Goal: Information Seeking & Learning: Find specific fact

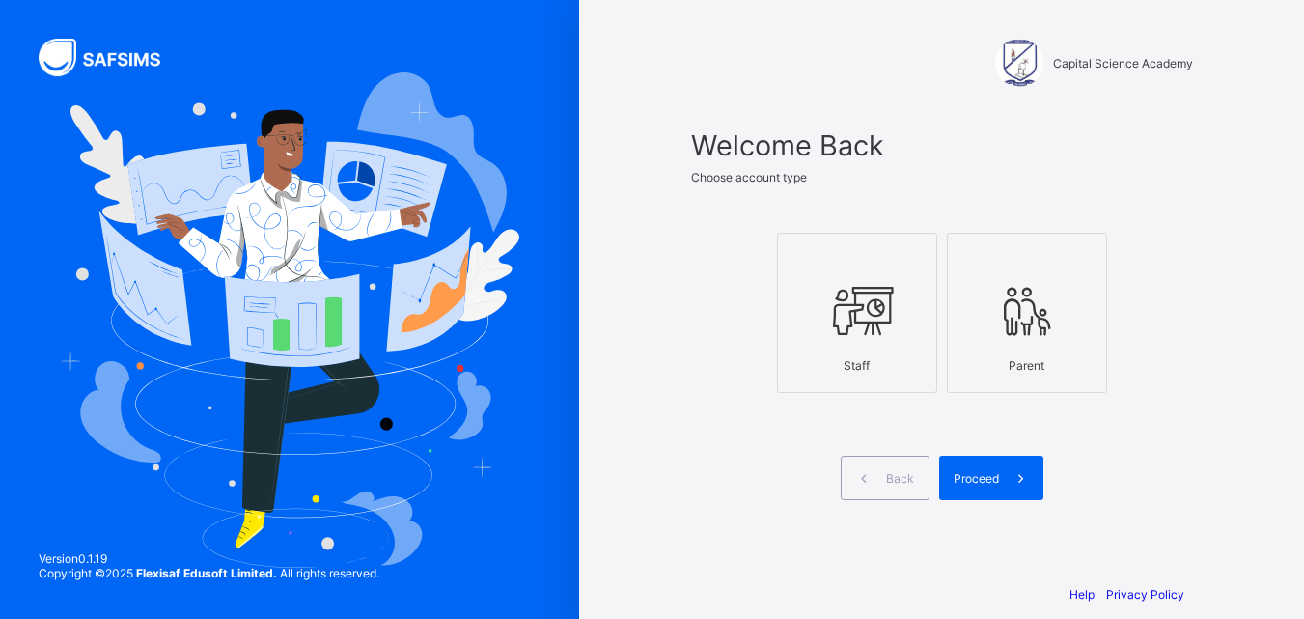
click at [883, 283] on icon at bounding box center [857, 311] width 68 height 58
click at [985, 463] on div "Proceed" at bounding box center [991, 478] width 104 height 44
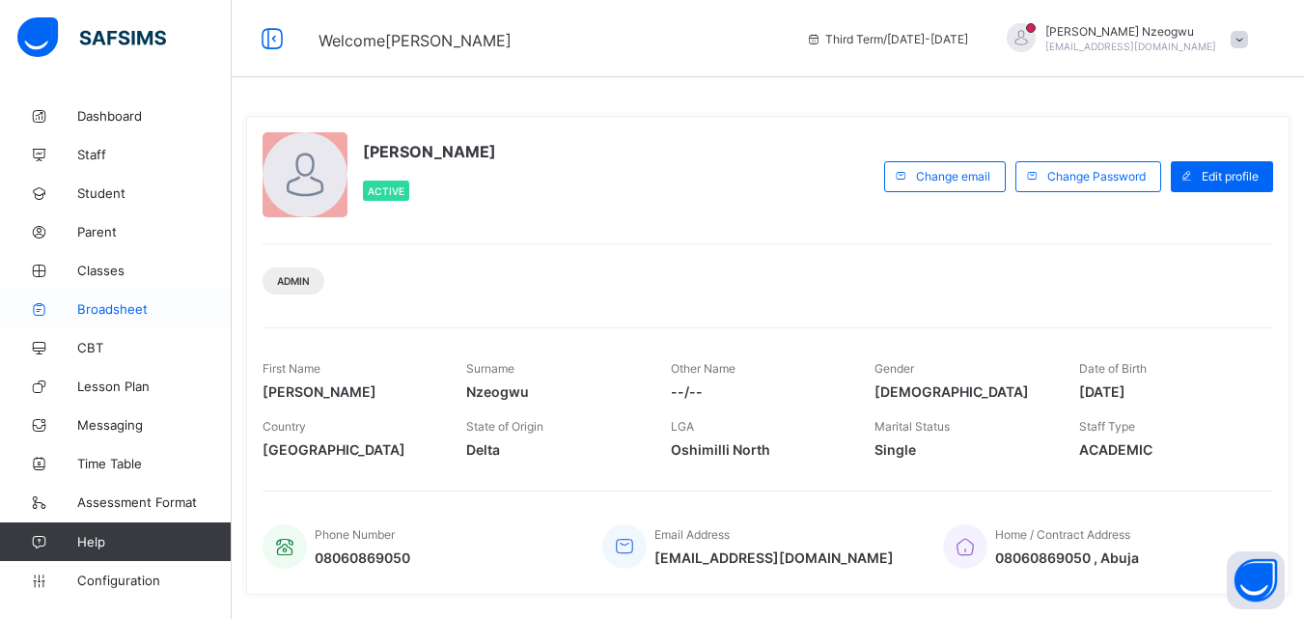
click at [109, 311] on span "Broadsheet" at bounding box center [154, 308] width 154 height 15
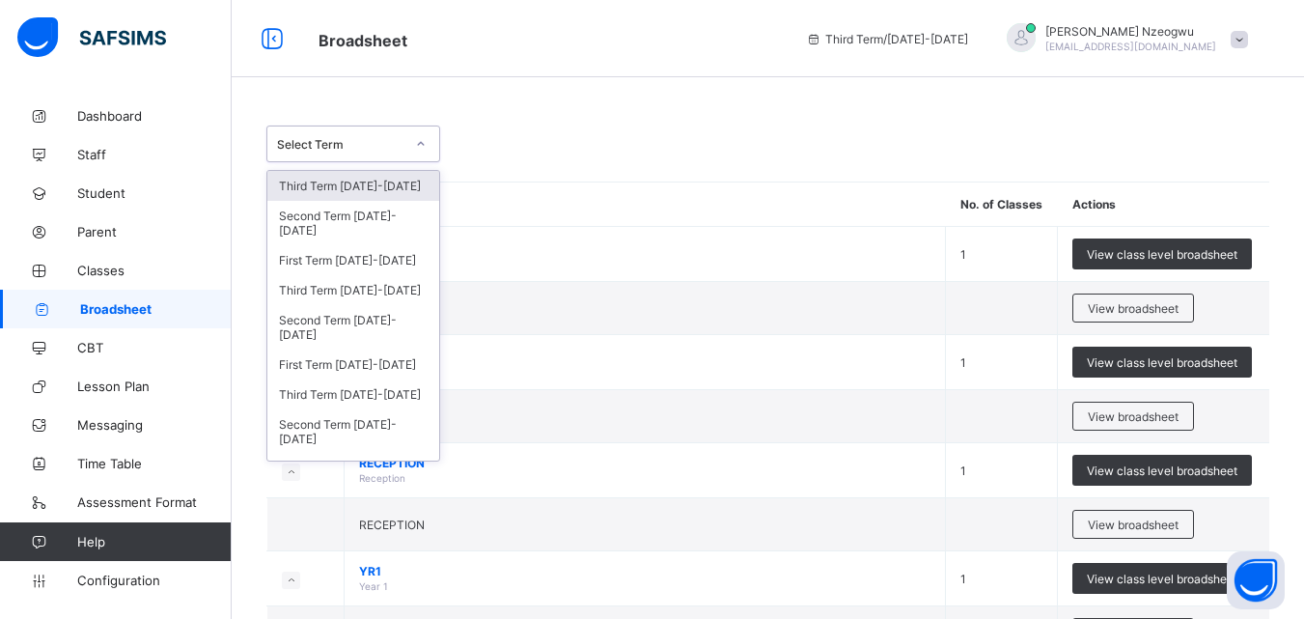
click at [371, 141] on div "Select Term" at bounding box center [340, 144] width 127 height 14
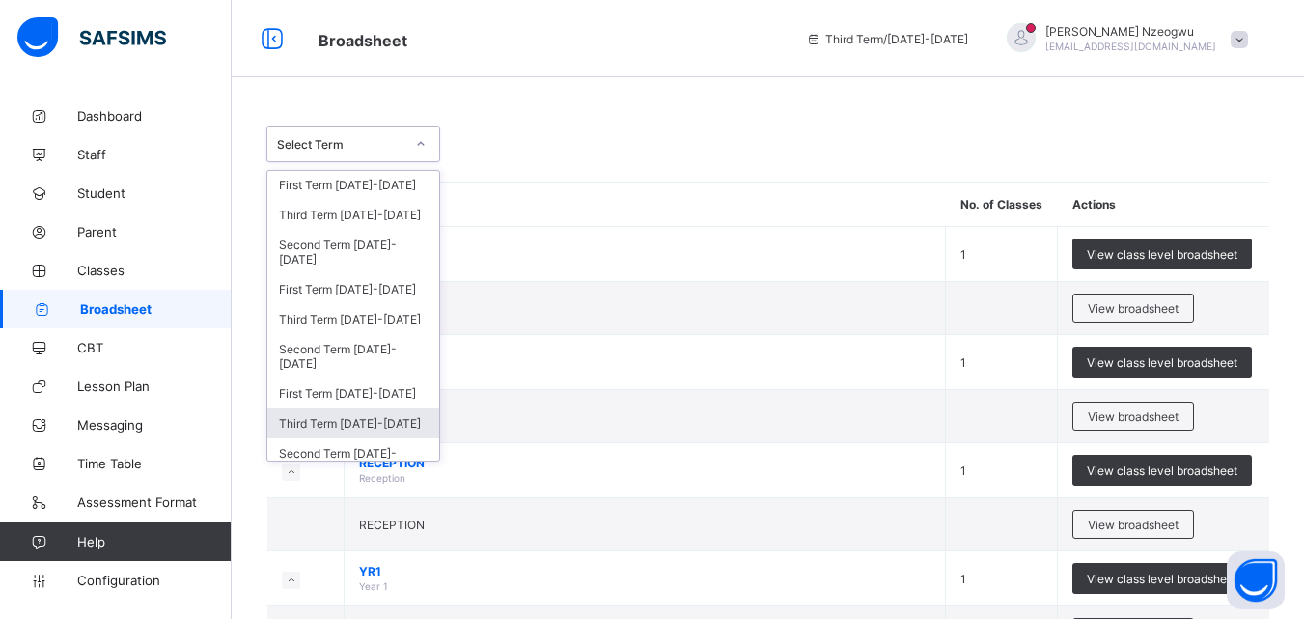
scroll to position [64, 0]
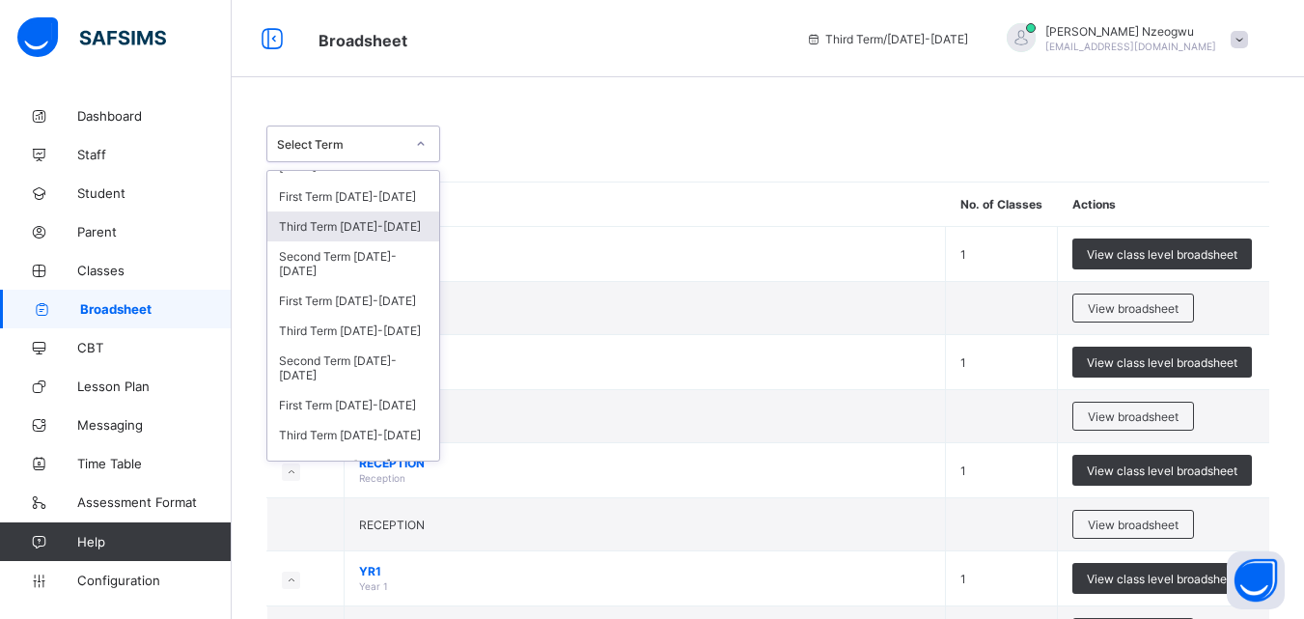
click at [367, 229] on div "Third Term [DATE]-[DATE]" at bounding box center [353, 226] width 172 height 30
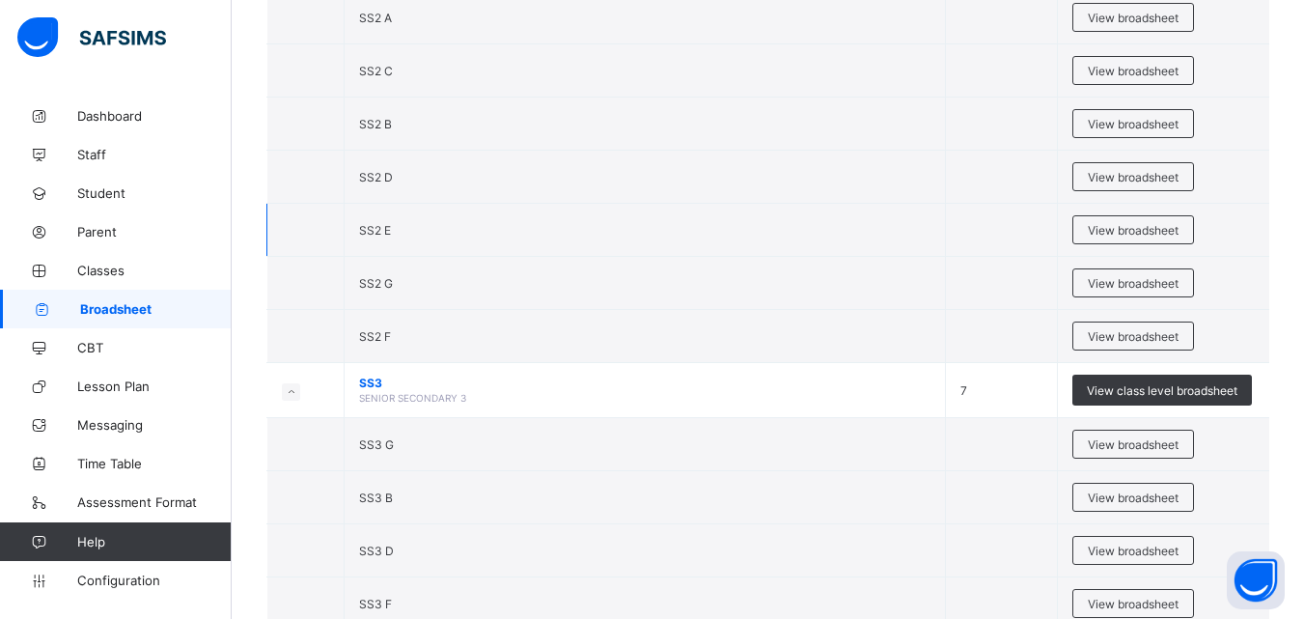
scroll to position [2882, 0]
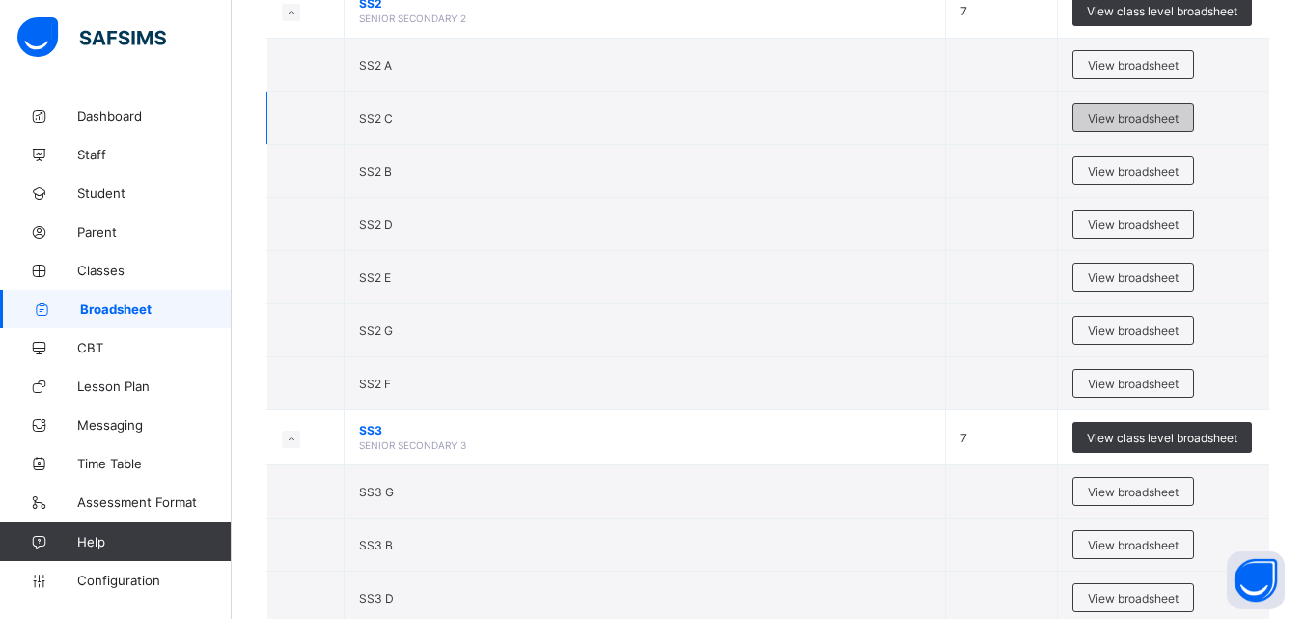
click at [1148, 124] on span "View broadsheet" at bounding box center [1133, 118] width 91 height 14
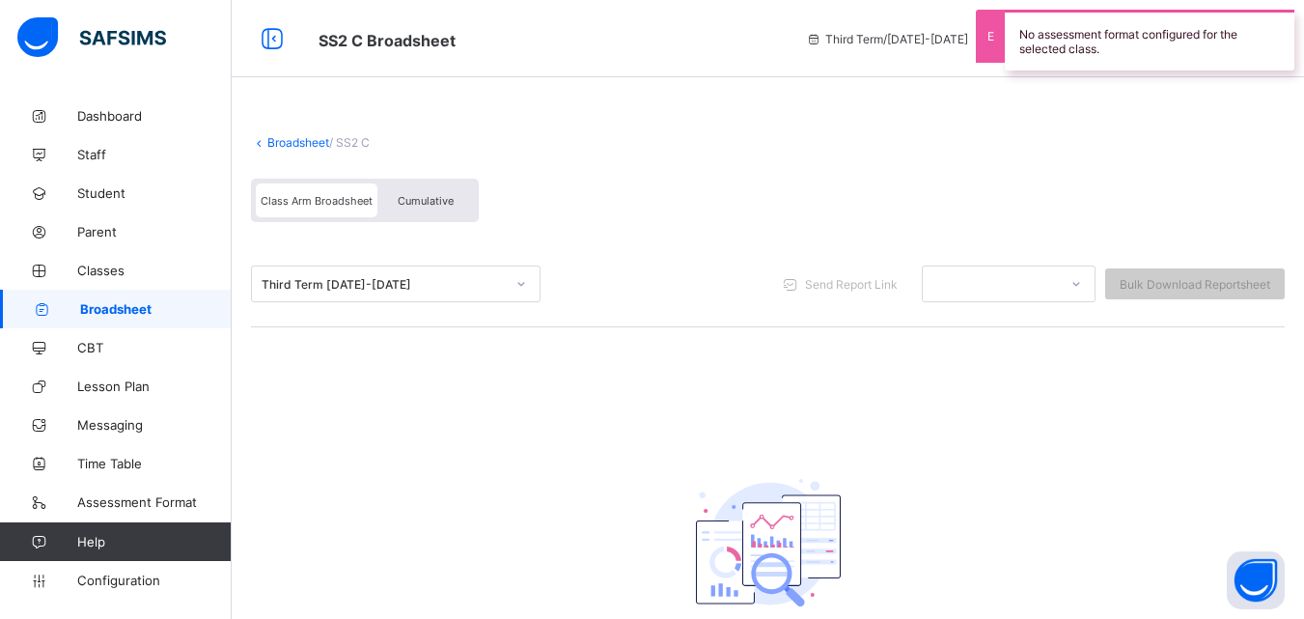
click at [422, 290] on div "Third Term [DATE]-[DATE]" at bounding box center [383, 284] width 243 height 14
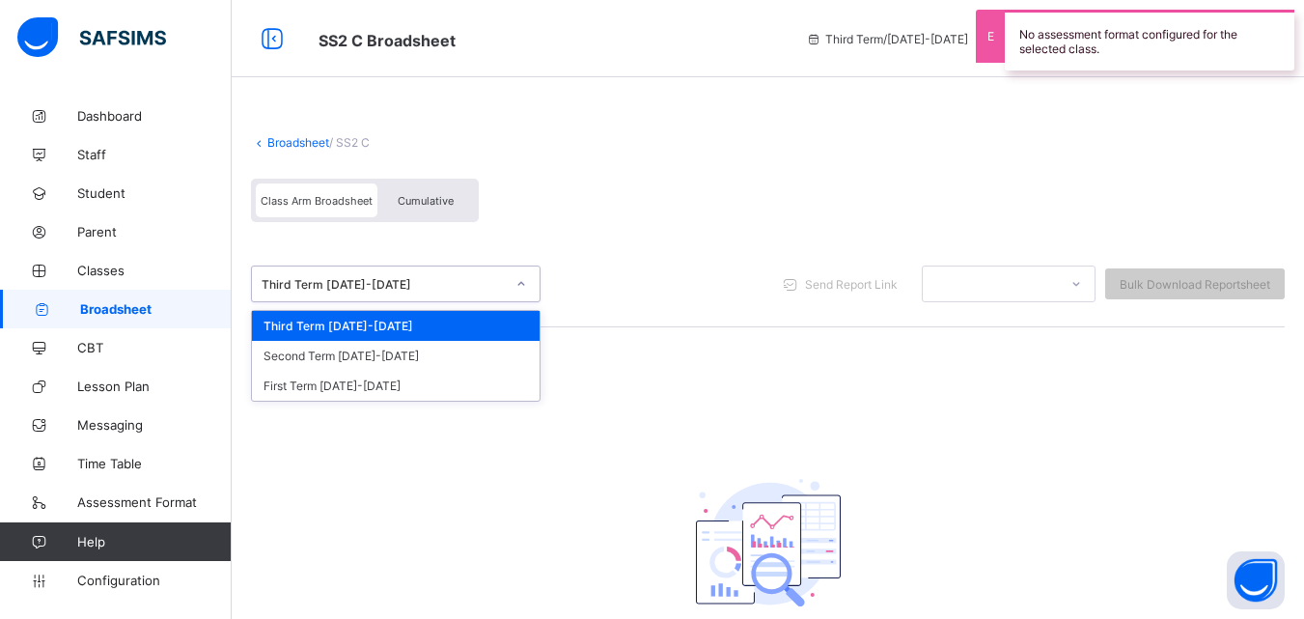
click at [402, 324] on div "Third Term [DATE]-[DATE]" at bounding box center [396, 326] width 288 height 30
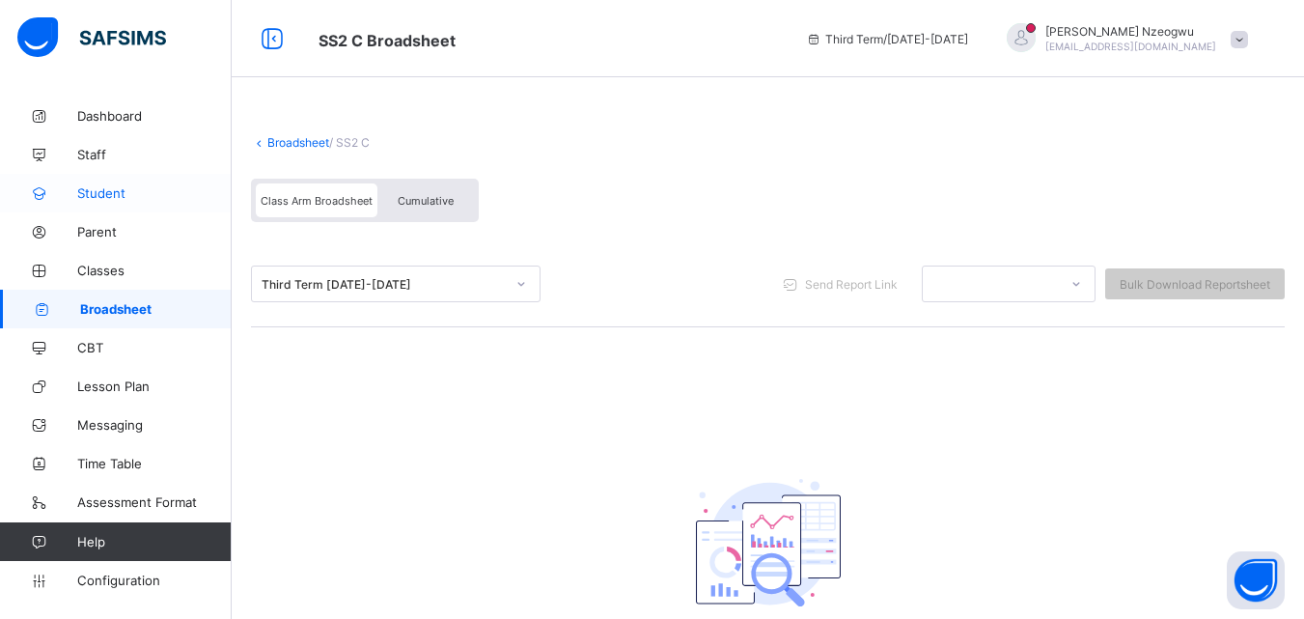
click at [104, 200] on span "Student" at bounding box center [154, 192] width 154 height 15
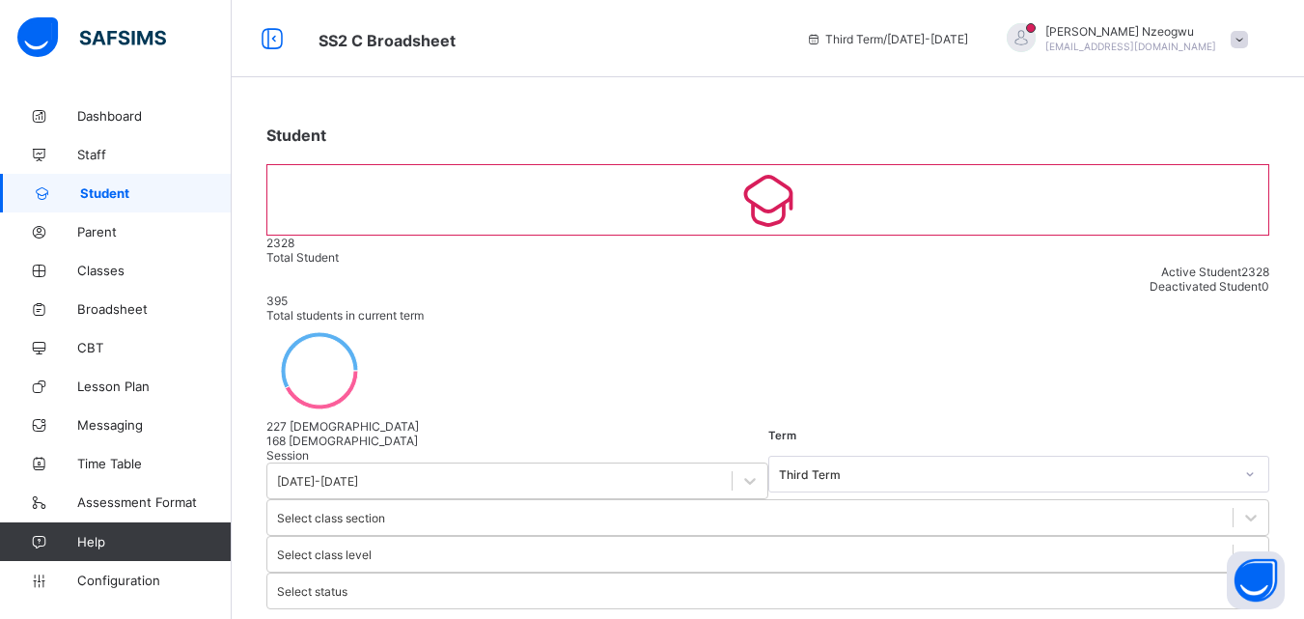
type input "**********"
drag, startPoint x: 337, startPoint y: 436, endPoint x: 240, endPoint y: 444, distance: 96.8
click at [95, 277] on span "Classes" at bounding box center [154, 270] width 154 height 15
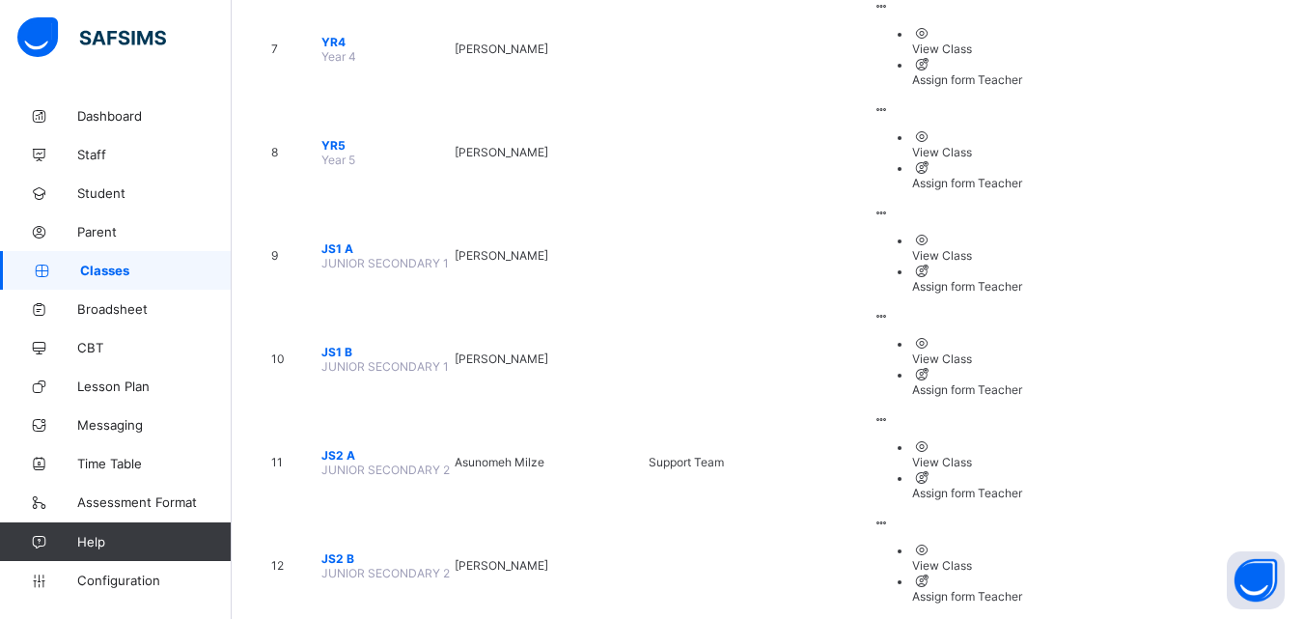
scroll to position [1037, 0]
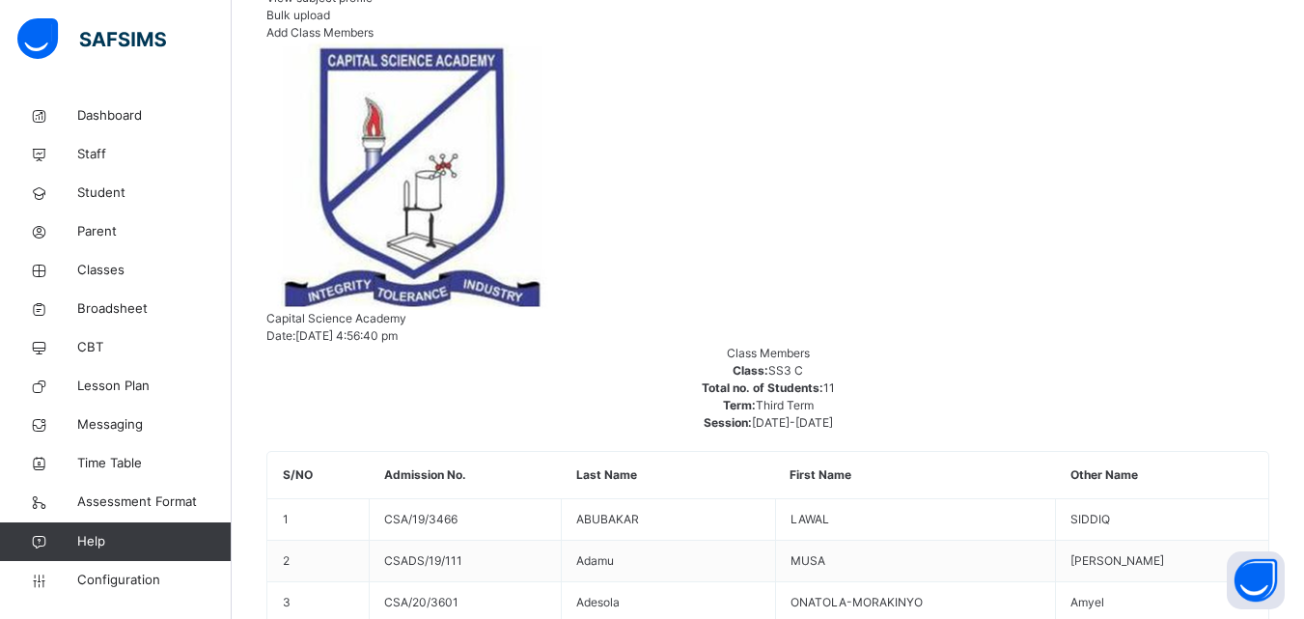
scroll to position [579, 0]
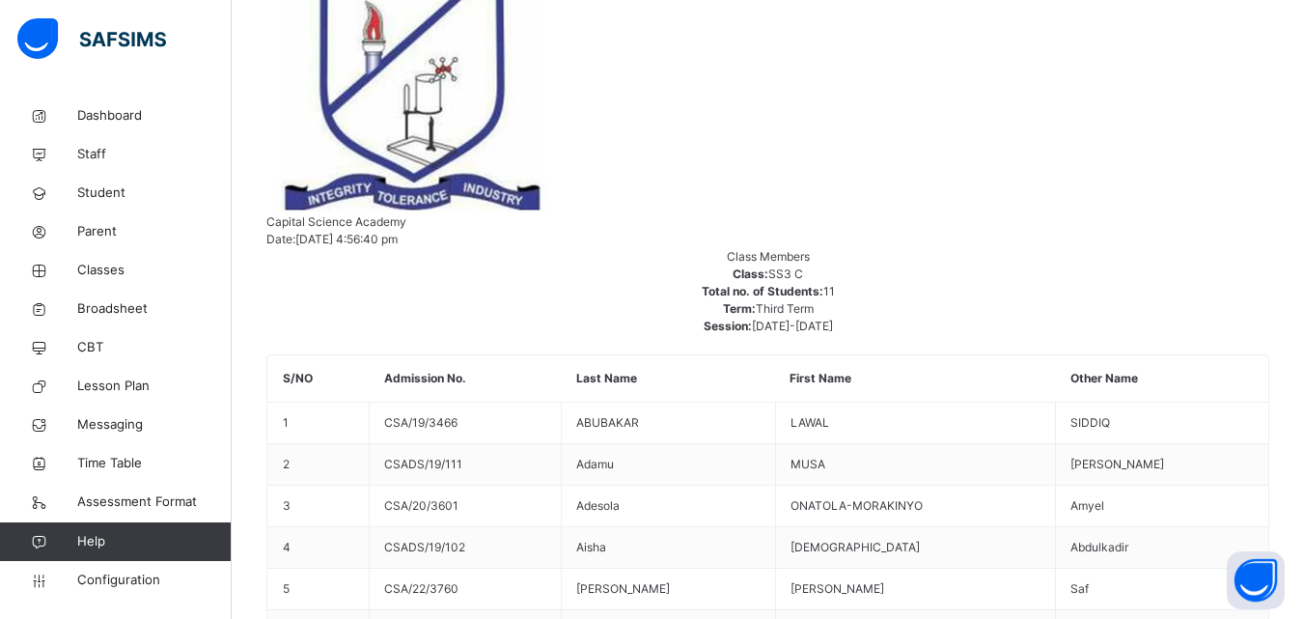
drag, startPoint x: 475, startPoint y: 480, endPoint x: 386, endPoint y: 481, distance: 88.8
copy span "CSA/23/3896"
